Goal: Find contact information: Find contact information

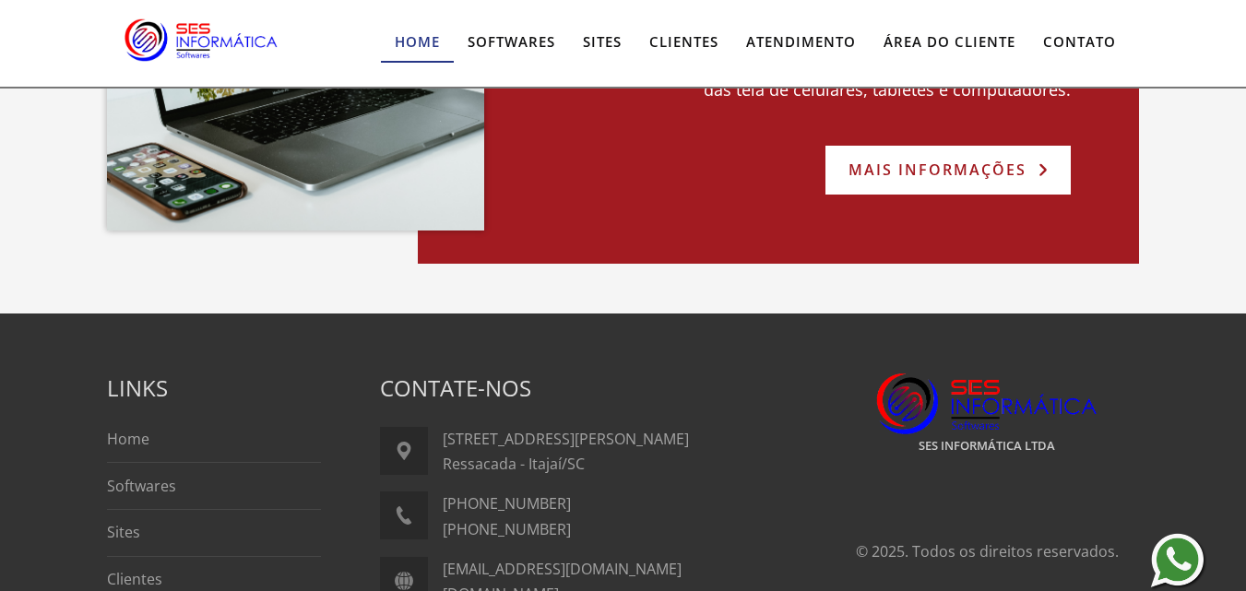
scroll to position [3596, 0]
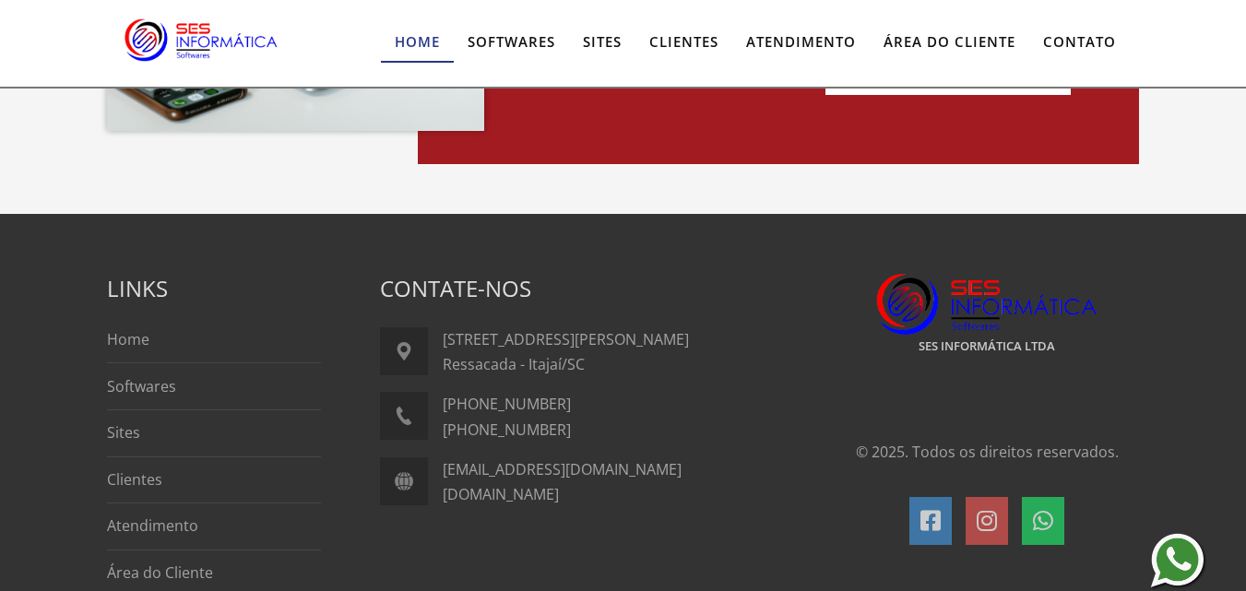
drag, startPoint x: 561, startPoint y: 428, endPoint x: 440, endPoint y: 431, distance: 120.8
click at [440, 431] on div "[PHONE_NUMBER] [PHONE_NUMBER]" at bounding box center [578, 417] width 396 height 50
click at [573, 440] on p "[PHONE_NUMBER] [PHONE_NUMBER]" at bounding box center [609, 417] width 333 height 50
drag, startPoint x: 566, startPoint y: 424, endPoint x: 442, endPoint y: 431, distance: 124.6
click at [443, 431] on p "[PHONE_NUMBER] [PHONE_NUMBER]" at bounding box center [609, 417] width 333 height 50
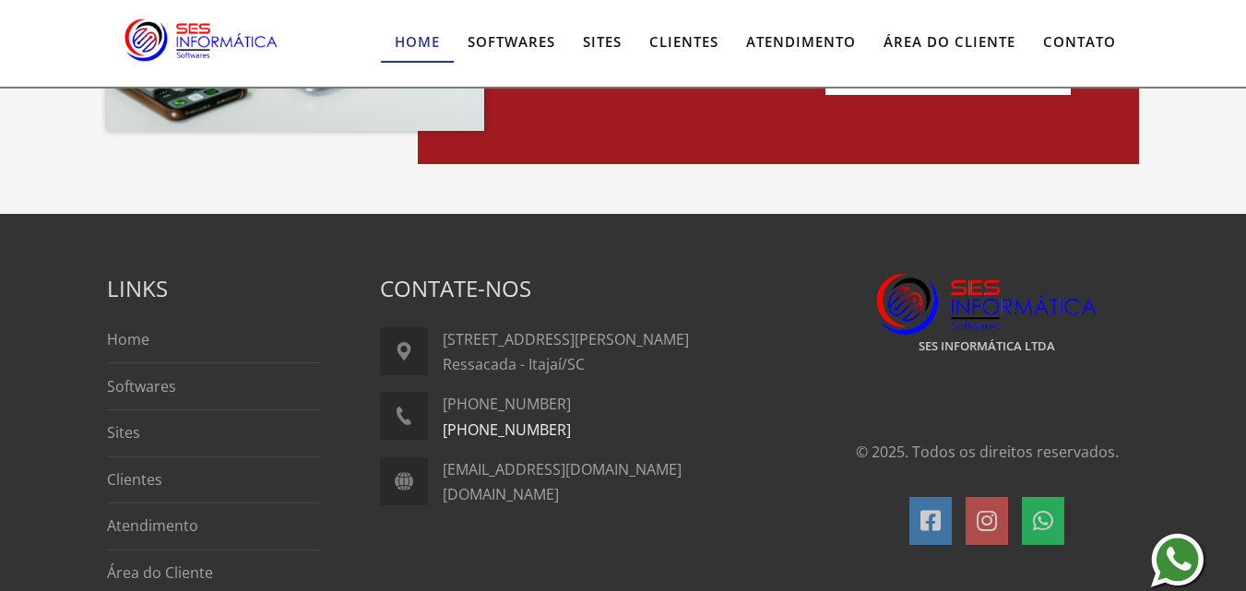
copy link "[PHONE_NUMBER]"
click at [1175, 553] on img at bounding box center [1178, 562] width 59 height 60
drag, startPoint x: 576, startPoint y: 396, endPoint x: 442, endPoint y: 408, distance: 135.1
click at [443, 408] on p "[PHONE_NUMBER] [PHONE_NUMBER]" at bounding box center [609, 417] width 333 height 50
copy link "[PHONE_NUMBER]"
